Goal: Information Seeking & Learning: Learn about a topic

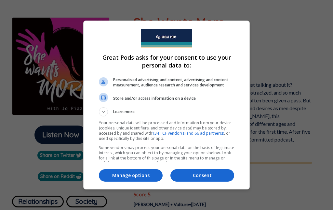
scroll to position [78, 0]
click at [124, 176] on p "Manage options" at bounding box center [131, 175] width 64 height 7
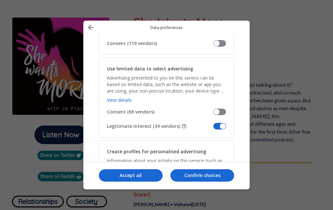
scroll to position [115, 0]
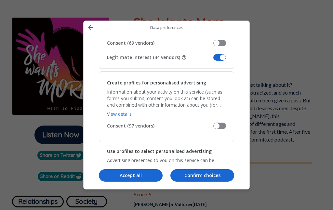
click at [216, 61] on span "Manage your data" at bounding box center [220, 57] width 13 height 7
click at [214, 60] on input "Legitimate interest (34 vendors)" at bounding box center [214, 60] width 0 height 0
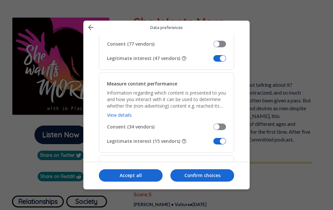
scroll to position [522, 0]
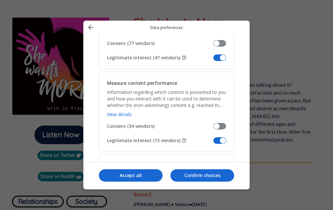
click at [215, 58] on span "Manage your data" at bounding box center [220, 57] width 13 height 7
click at [214, 60] on input "Legitimate interest (47 vendors)" at bounding box center [214, 60] width 0 height 0
click at [213, 144] on span "Legitimate interest (15 vendors)" at bounding box center [160, 140] width 106 height 7
click at [214, 143] on input "Legitimate interest (15 vendors)" at bounding box center [214, 143] width 0 height 0
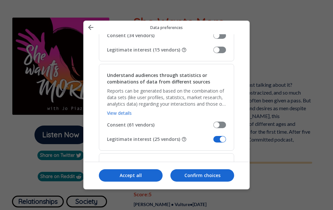
scroll to position [614, 0]
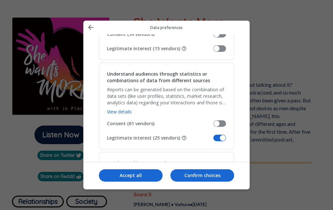
click at [215, 139] on span "Manage your data" at bounding box center [220, 137] width 13 height 7
click at [214, 140] on input "Legitimate interest (25 vendors)" at bounding box center [214, 140] width 0 height 0
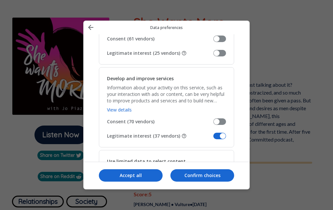
scroll to position [702, 0]
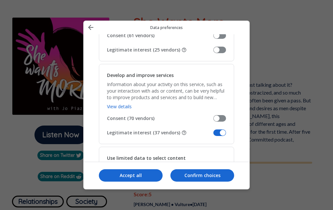
click at [215, 136] on span "Manage your data" at bounding box center [220, 132] width 13 height 7
click at [214, 135] on input "Legitimate interest (37 vendors)" at bounding box center [214, 135] width 0 height 0
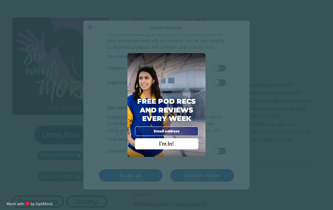
scroll to position [789, 0]
click at [194, 59] on div "Free Pod Recs and Reviews every week I'm In!" at bounding box center [167, 104] width 78 height 103
click at [200, 60] on span "X" at bounding box center [201, 58] width 4 height 5
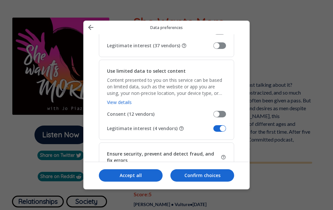
click at [214, 131] on span "Manage your data" at bounding box center [220, 128] width 13 height 7
click at [214, 131] on input "Legitimate interest (4 vendors)" at bounding box center [214, 131] width 0 height 0
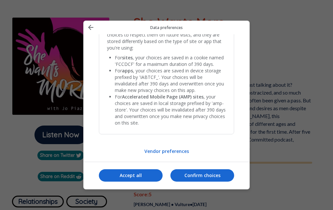
scroll to position [1396, 0]
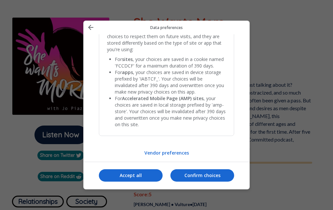
click at [186, 179] on button "Confirm choices" at bounding box center [203, 175] width 64 height 12
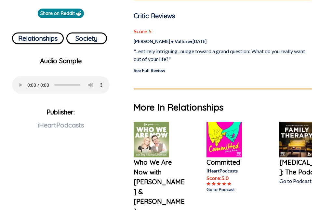
scroll to position [241, 0]
click at [142, 72] on link "See Full Review" at bounding box center [150, 70] width 32 height 6
